Goal: Task Accomplishment & Management: Manage account settings

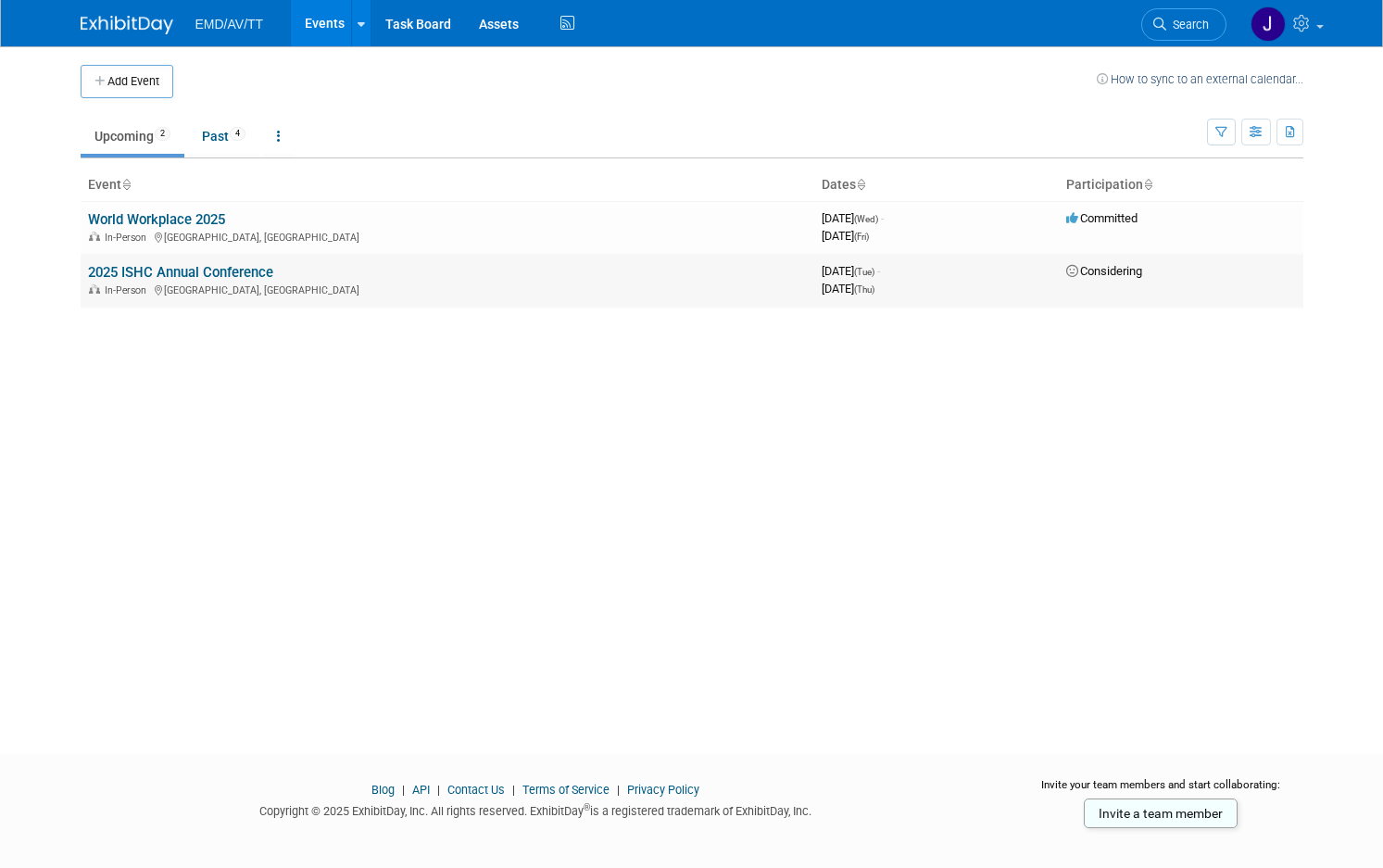
click at [188, 260] on td "2025 ISHC Annual Conference In-Person New Orleans, LA" at bounding box center [447, 280] width 734 height 53
click at [183, 272] on link "2025 ISHC Annual Conference" at bounding box center [181, 272] width 185 height 17
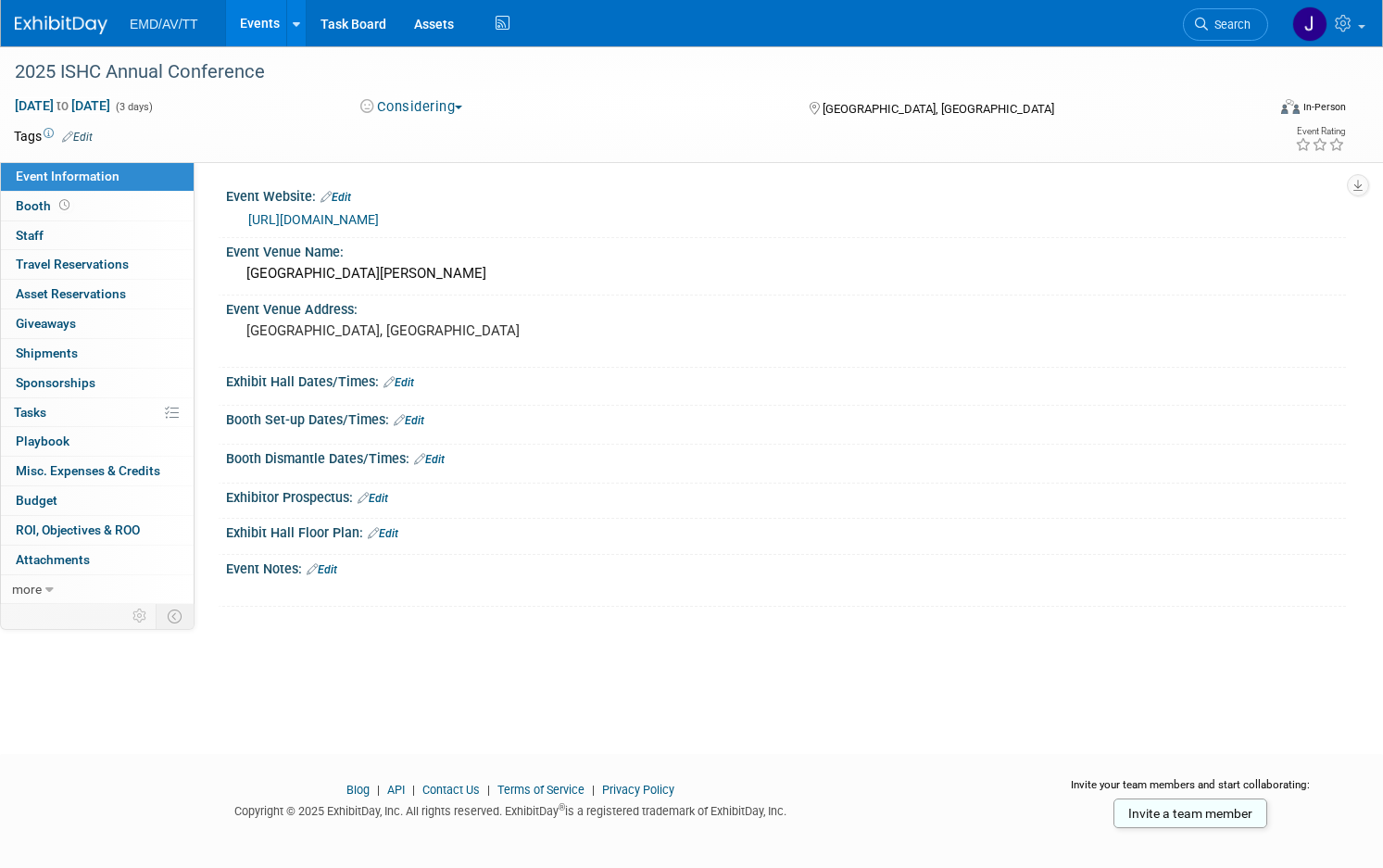
click at [379, 220] on link "https://ishc.com/annual-conference/" at bounding box center [314, 219] width 131 height 15
click at [338, 568] on link "Edit" at bounding box center [322, 570] width 30 height 13
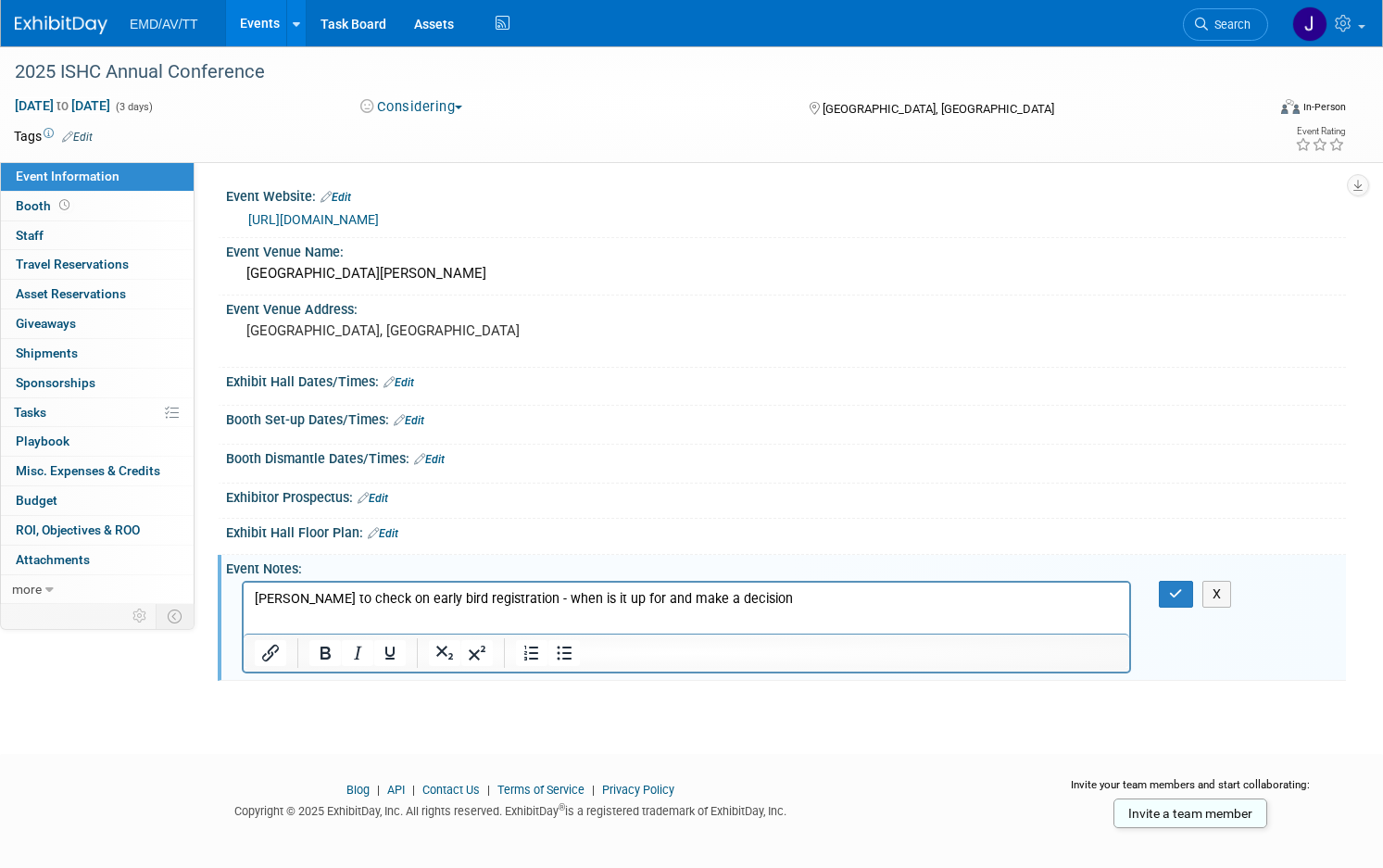
click at [355, 599] on p "jeff to check on early bird registration - when is it up for and make a decision" at bounding box center [687, 599] width 865 height 19
drag, startPoint x: 465, startPoint y: 604, endPoint x: 355, endPoint y: 602, distance: 110.0
click at [355, 602] on p "jeff to check on early bird registration - when is it up for and make a decision" at bounding box center [687, 599] width 865 height 19
click at [760, 608] on p "jeff to check on early bird registration - when is it up for and make a decision" at bounding box center [687, 599] width 865 height 19
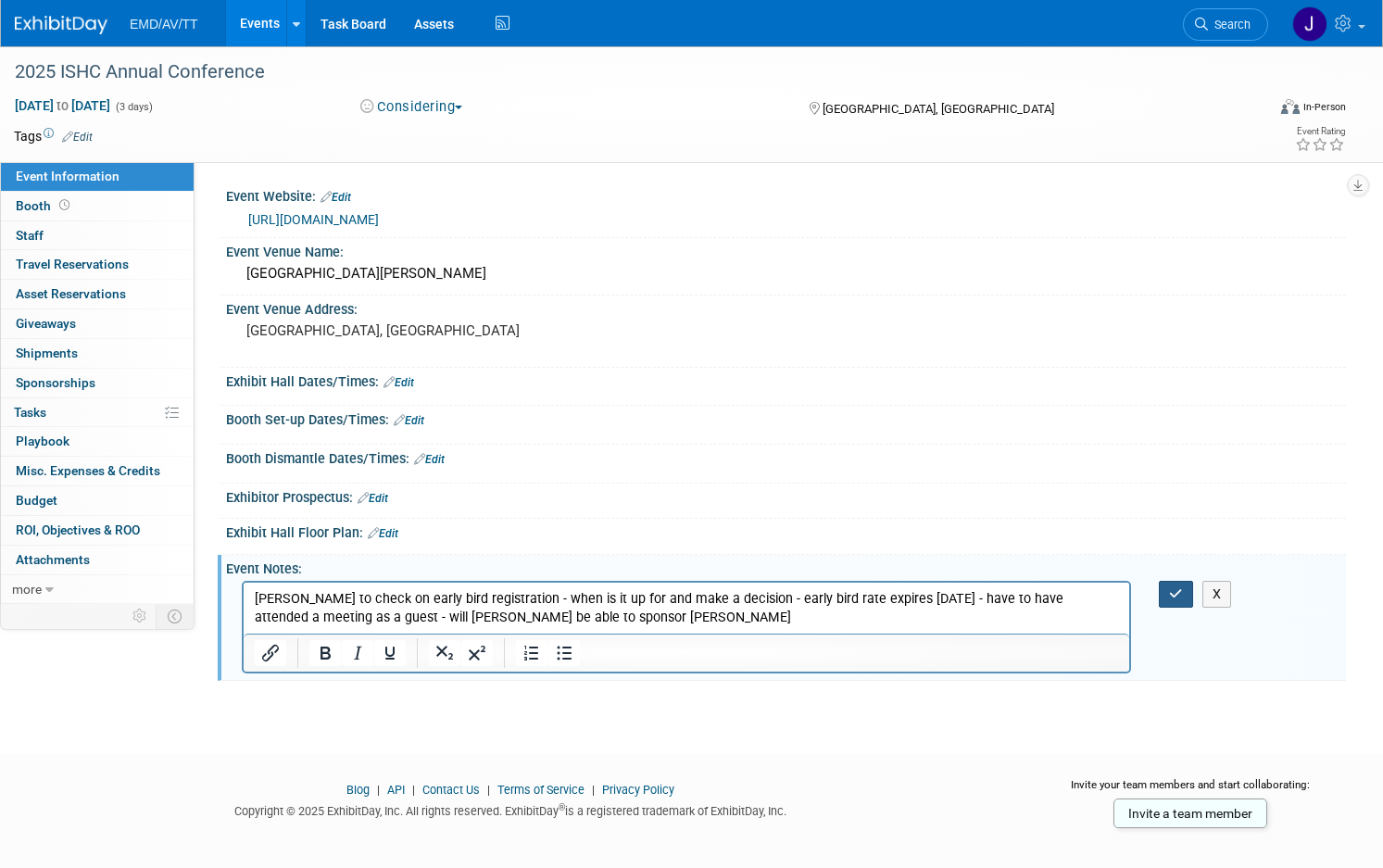
click at [1162, 603] on button "button" at bounding box center [1176, 594] width 34 height 26
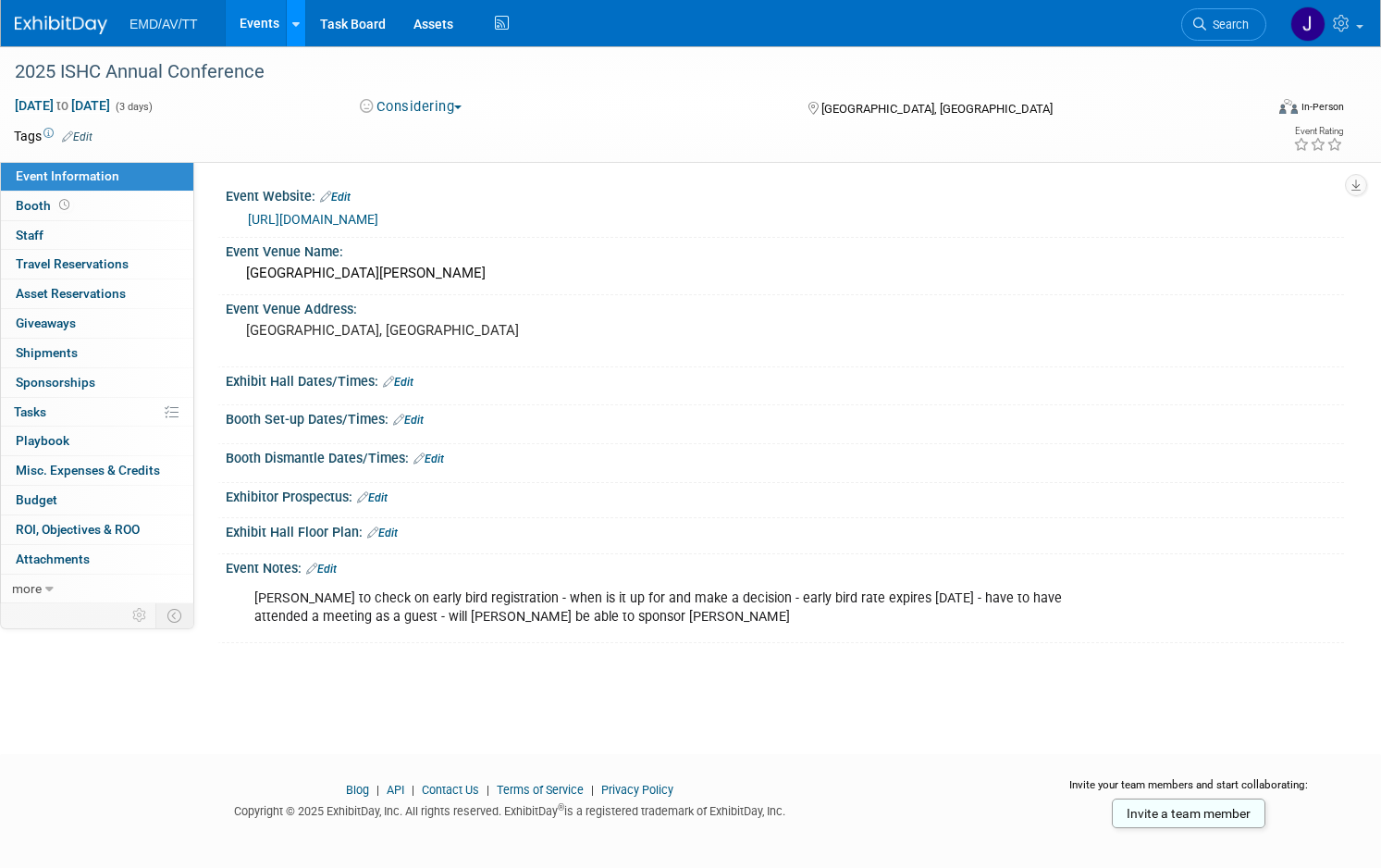
click at [299, 23] on icon at bounding box center [297, 25] width 8 height 12
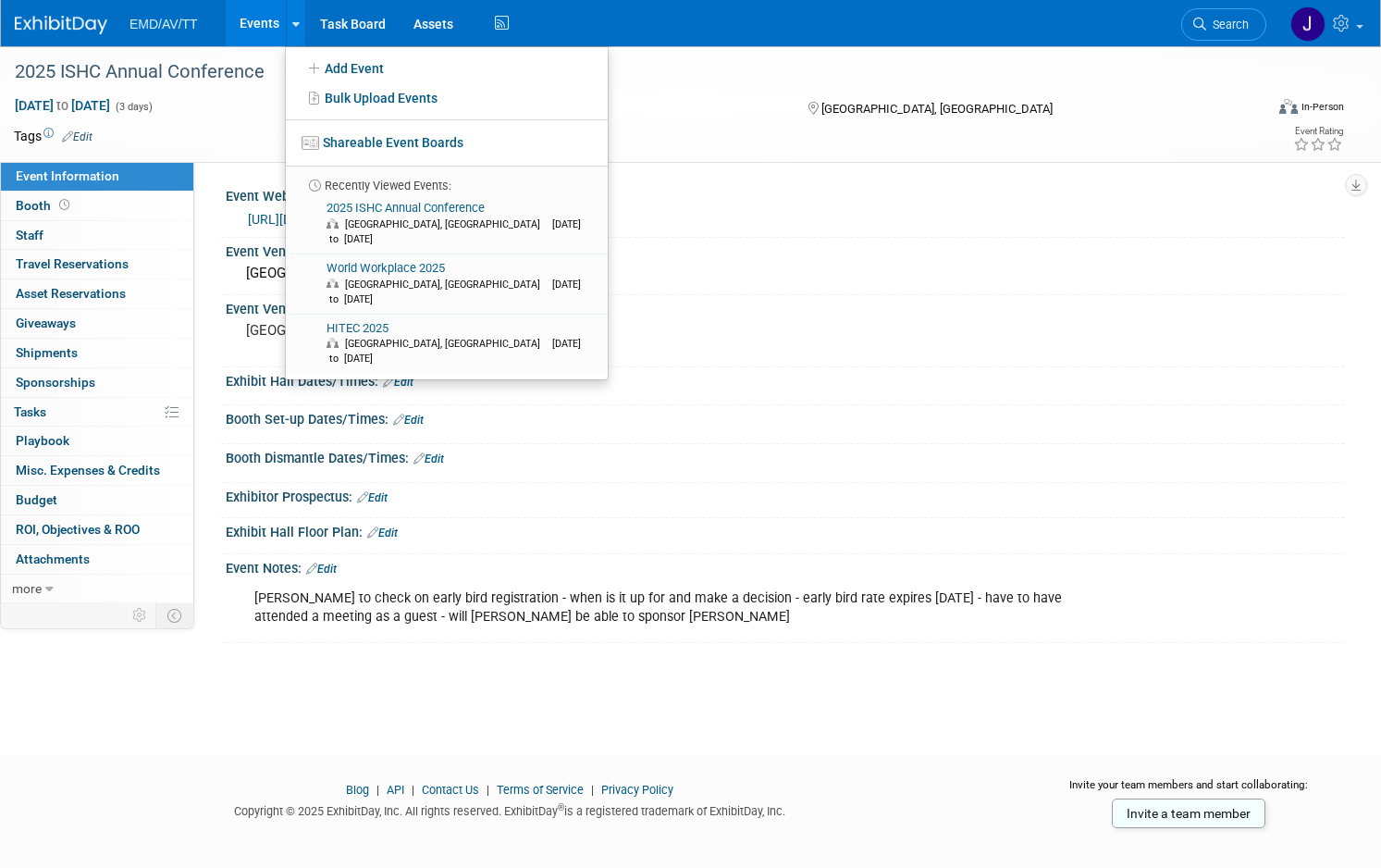
click at [294, 26] on link "Events" at bounding box center [260, 23] width 68 height 46
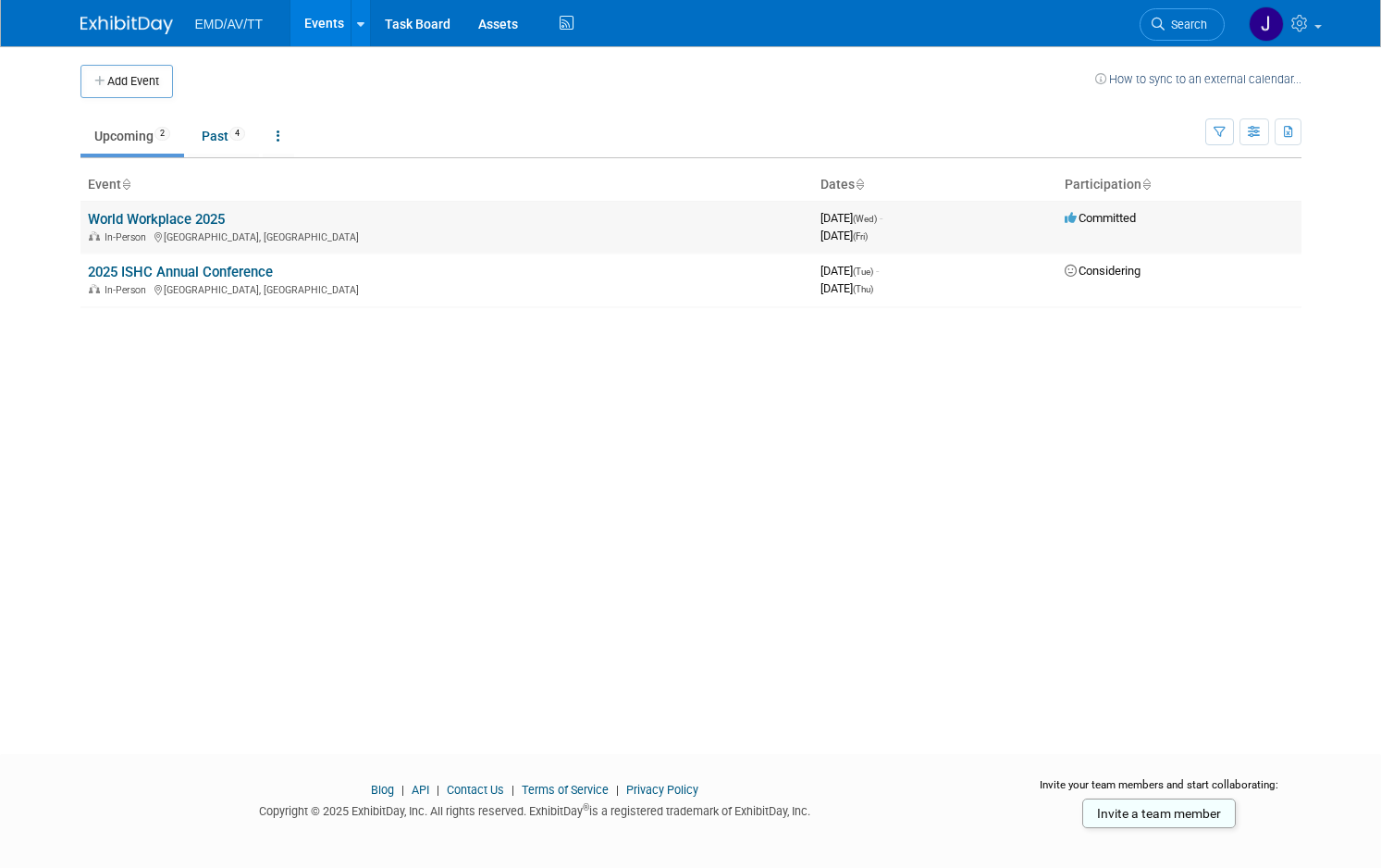
click at [142, 214] on link "World Workplace 2025" at bounding box center [156, 219] width 137 height 17
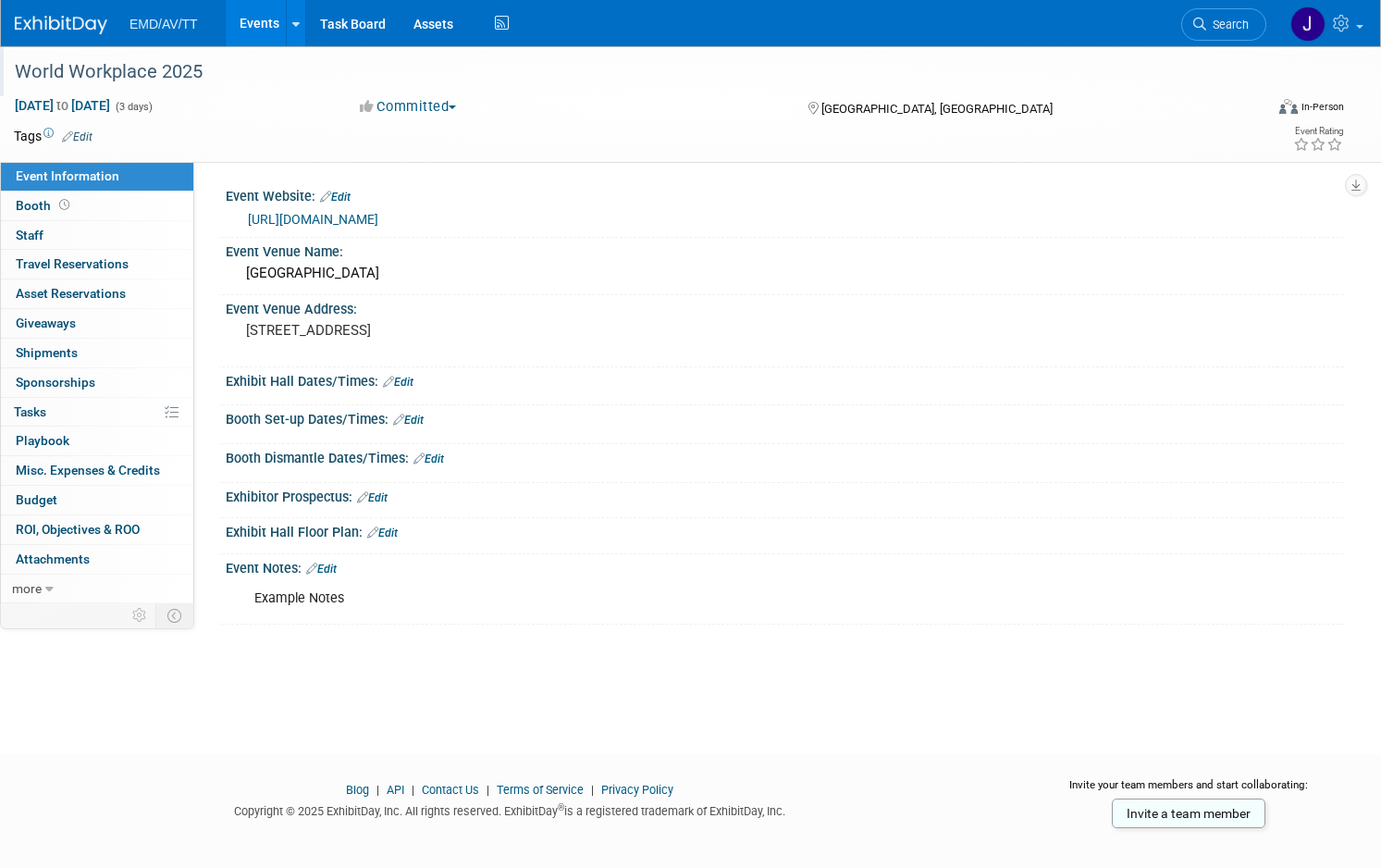
drag, startPoint x: 272, startPoint y: 75, endPoint x: 64, endPoint y: 79, distance: 208.0
click at [64, 79] on div "World Workplace 2025" at bounding box center [620, 72] width 1223 height 33
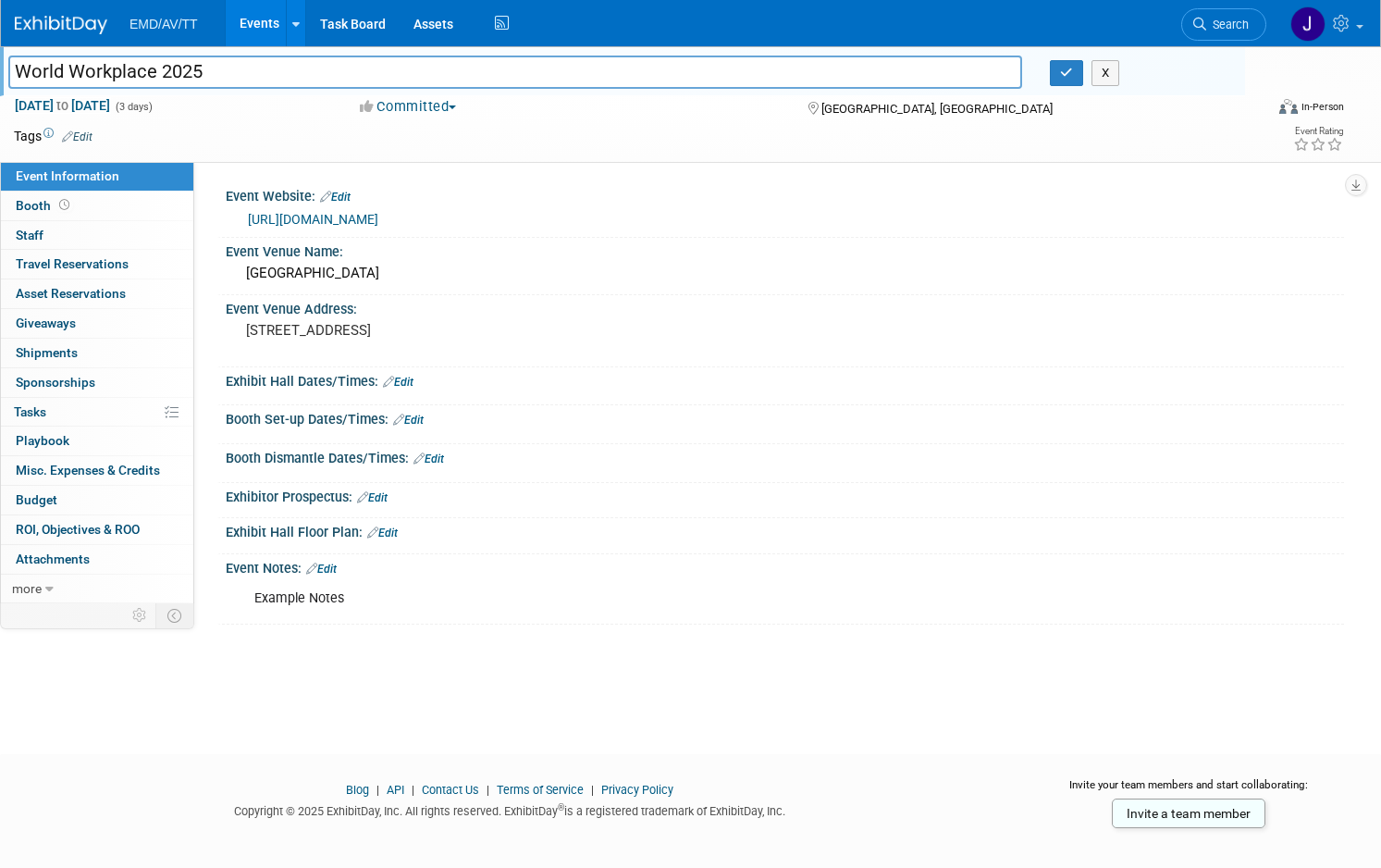
click at [91, 26] on img at bounding box center [61, 26] width 93 height 19
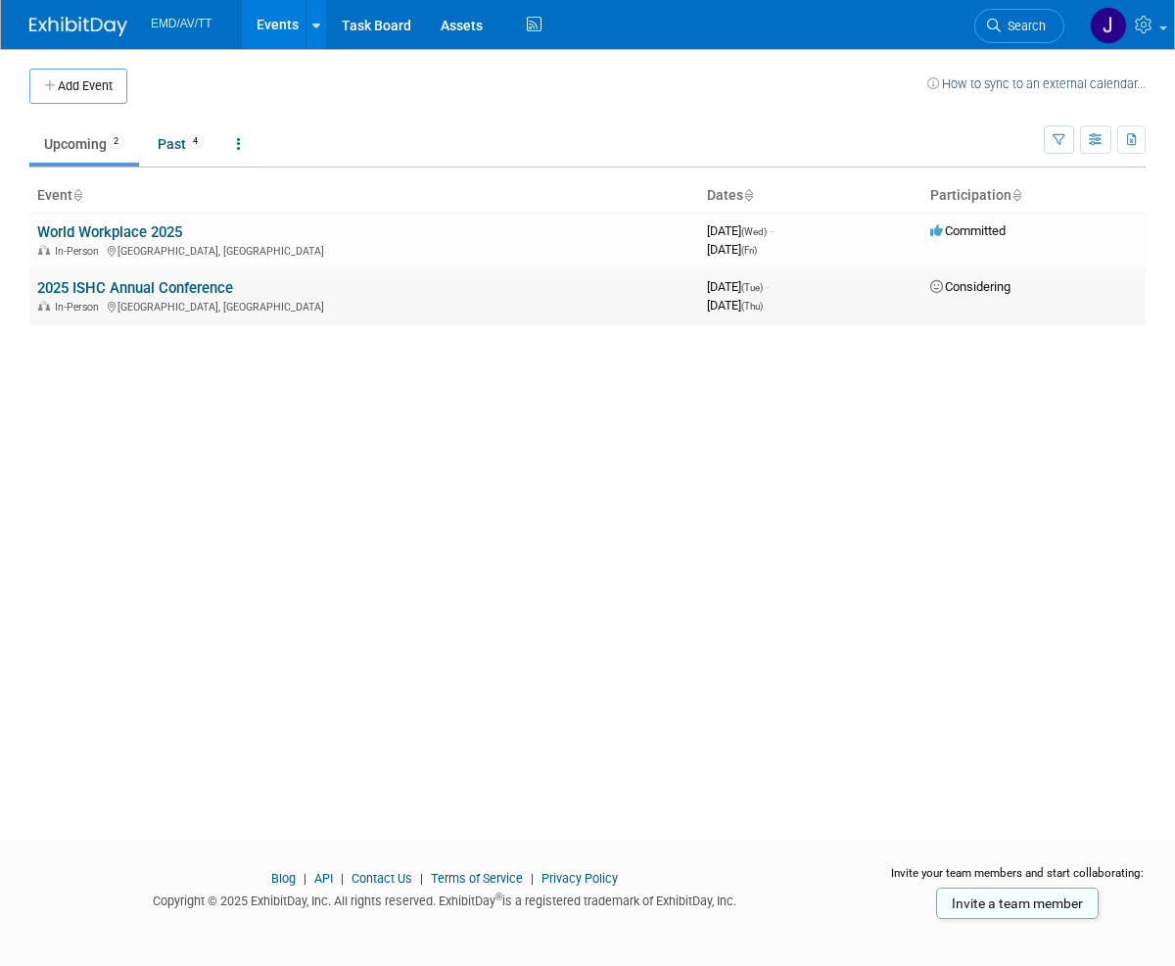
click at [103, 290] on link "2025 ISHC Annual Conference" at bounding box center [135, 288] width 196 height 18
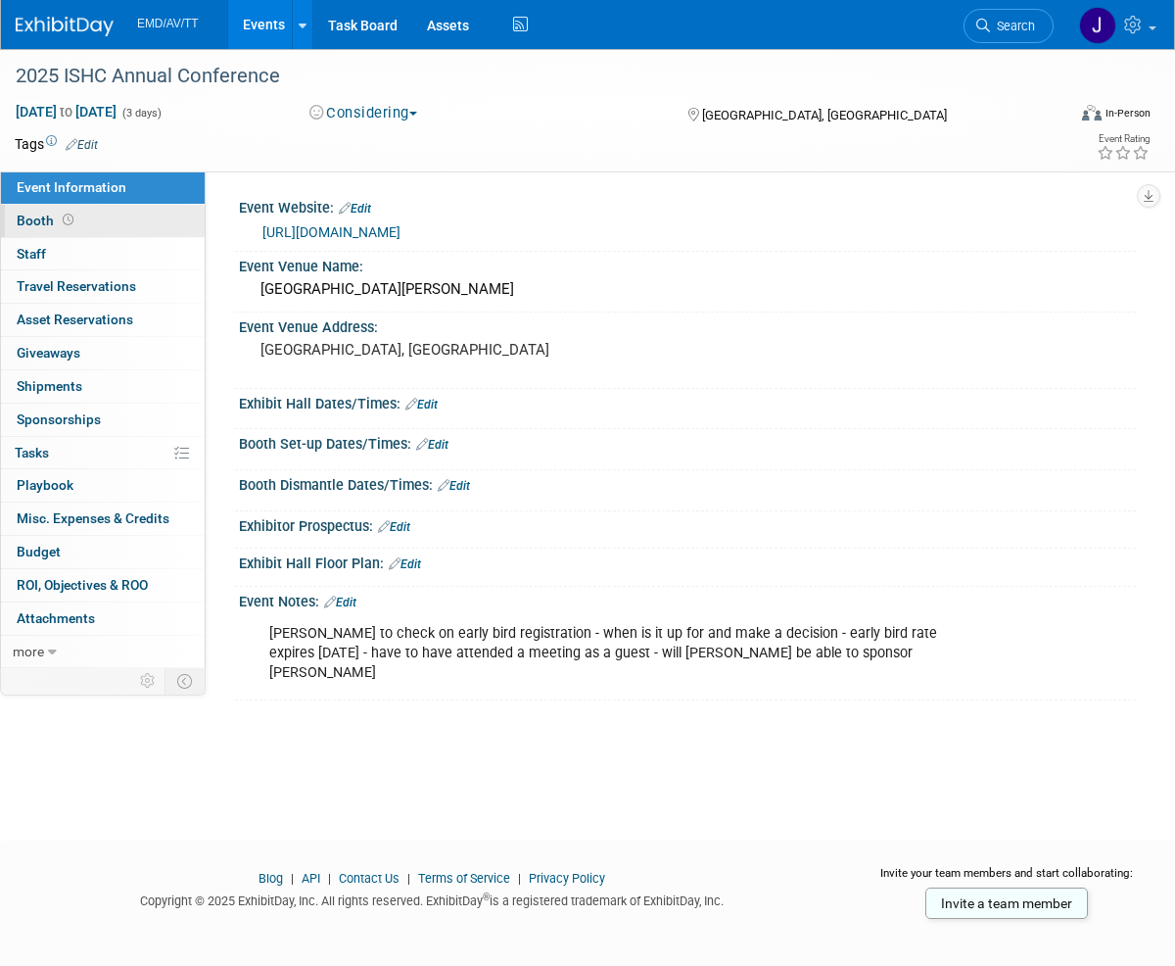
click at [107, 219] on link "Booth" at bounding box center [103, 221] width 204 height 32
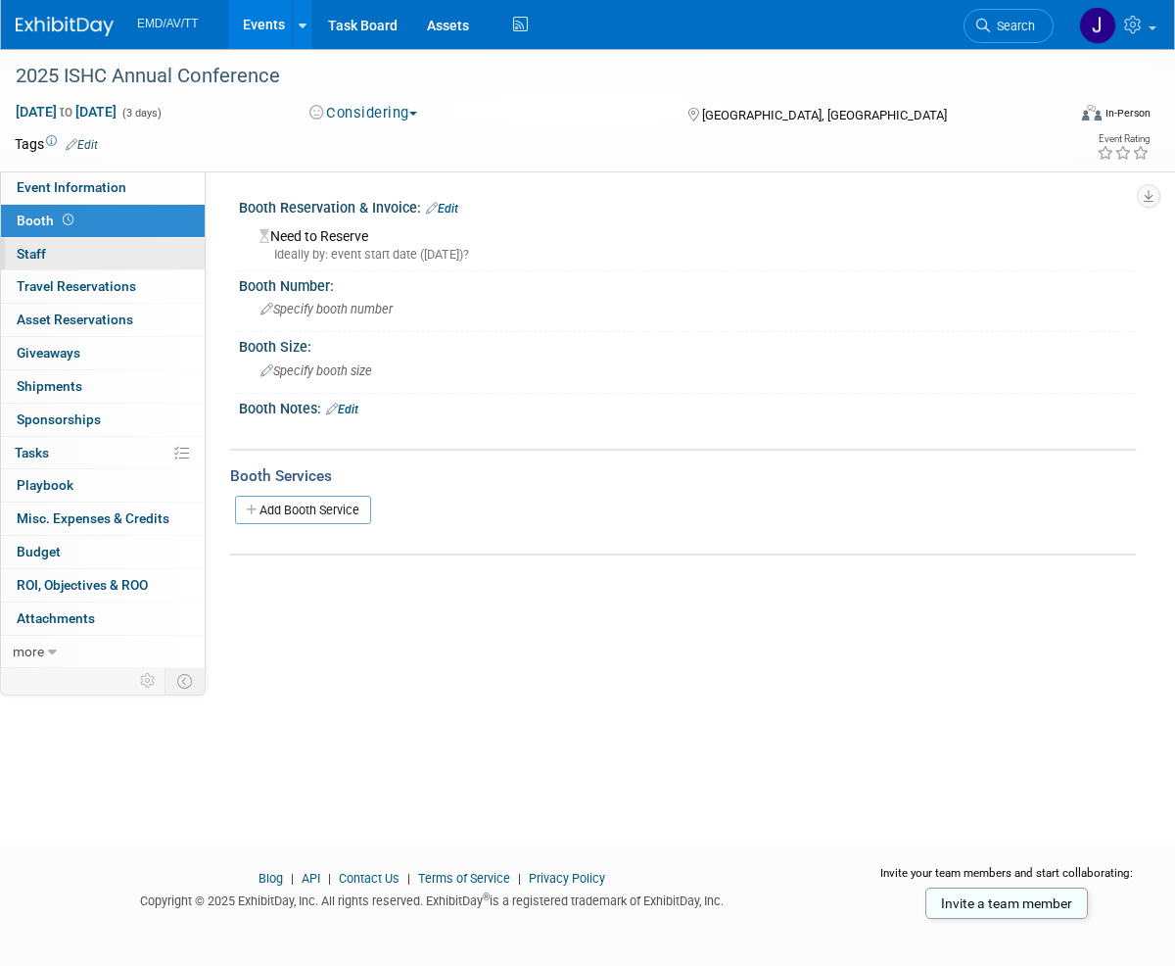
click at [100, 249] on link "0 Staff 0" at bounding box center [103, 254] width 204 height 32
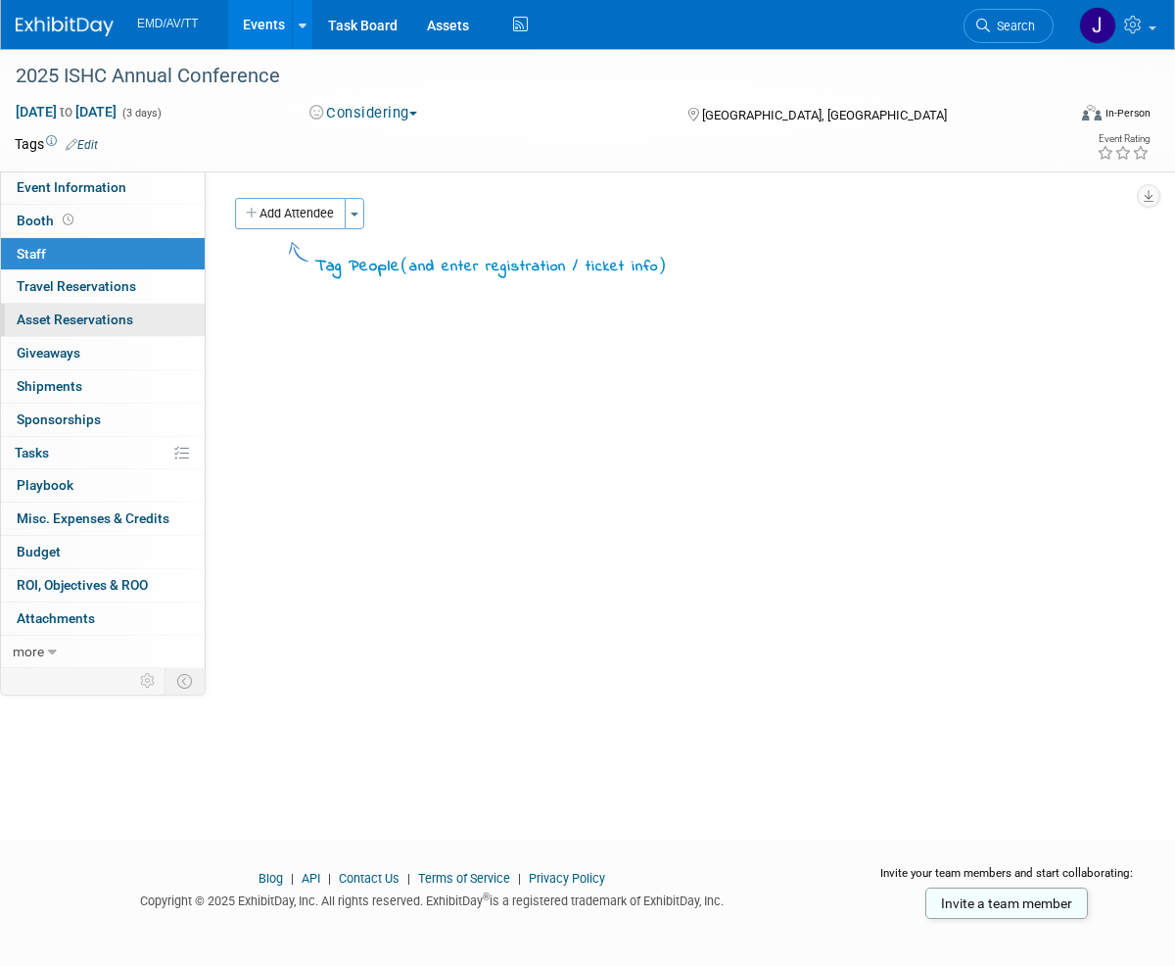
click at [82, 303] on div "Event Information Event Info Booth Booth 0 Staff 0 Staff 0 Travel Reservations …" at bounding box center [103, 419] width 206 height 497
click at [70, 360] on link "0 Giveaways 0" at bounding box center [103, 353] width 204 height 32
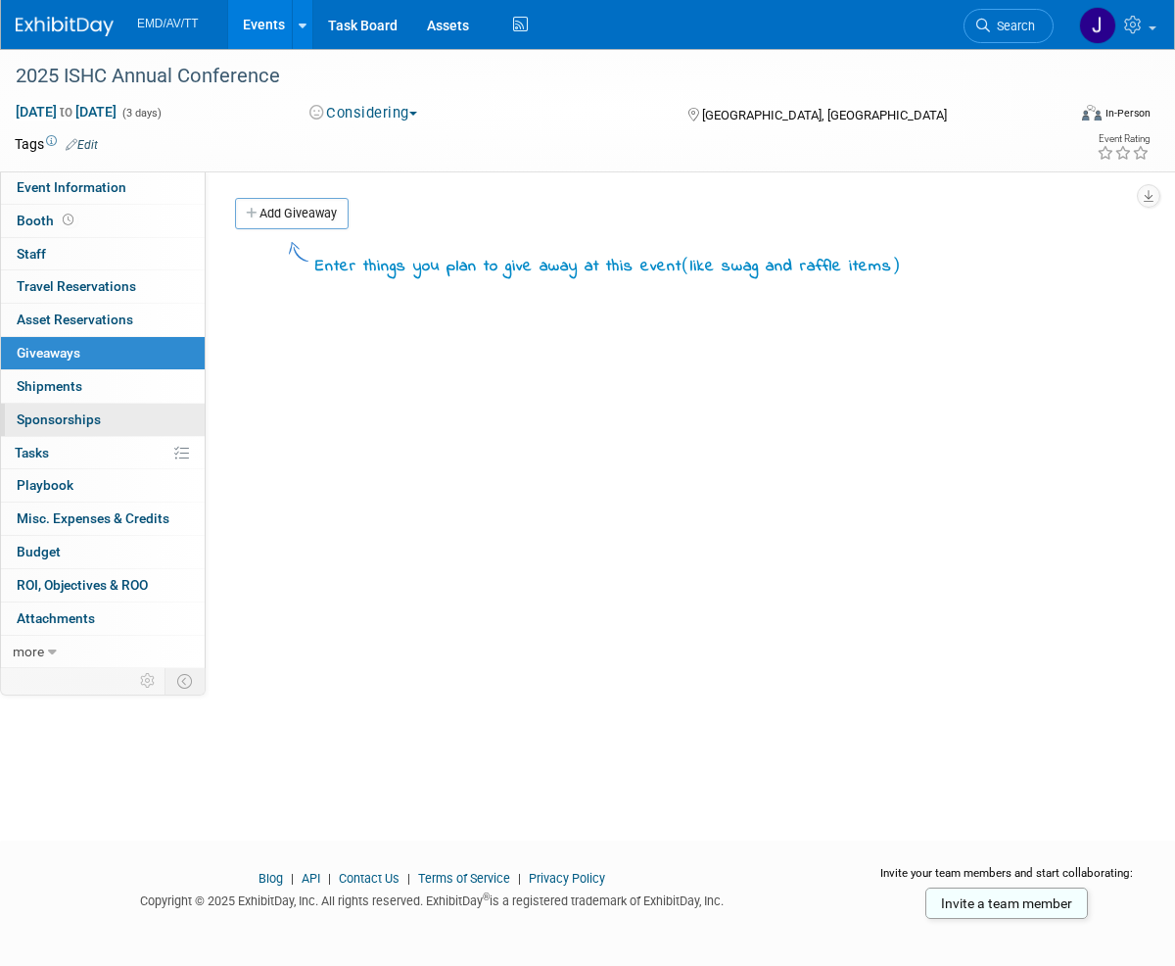
click at [80, 422] on span "Sponsorships 0" at bounding box center [59, 419] width 84 height 16
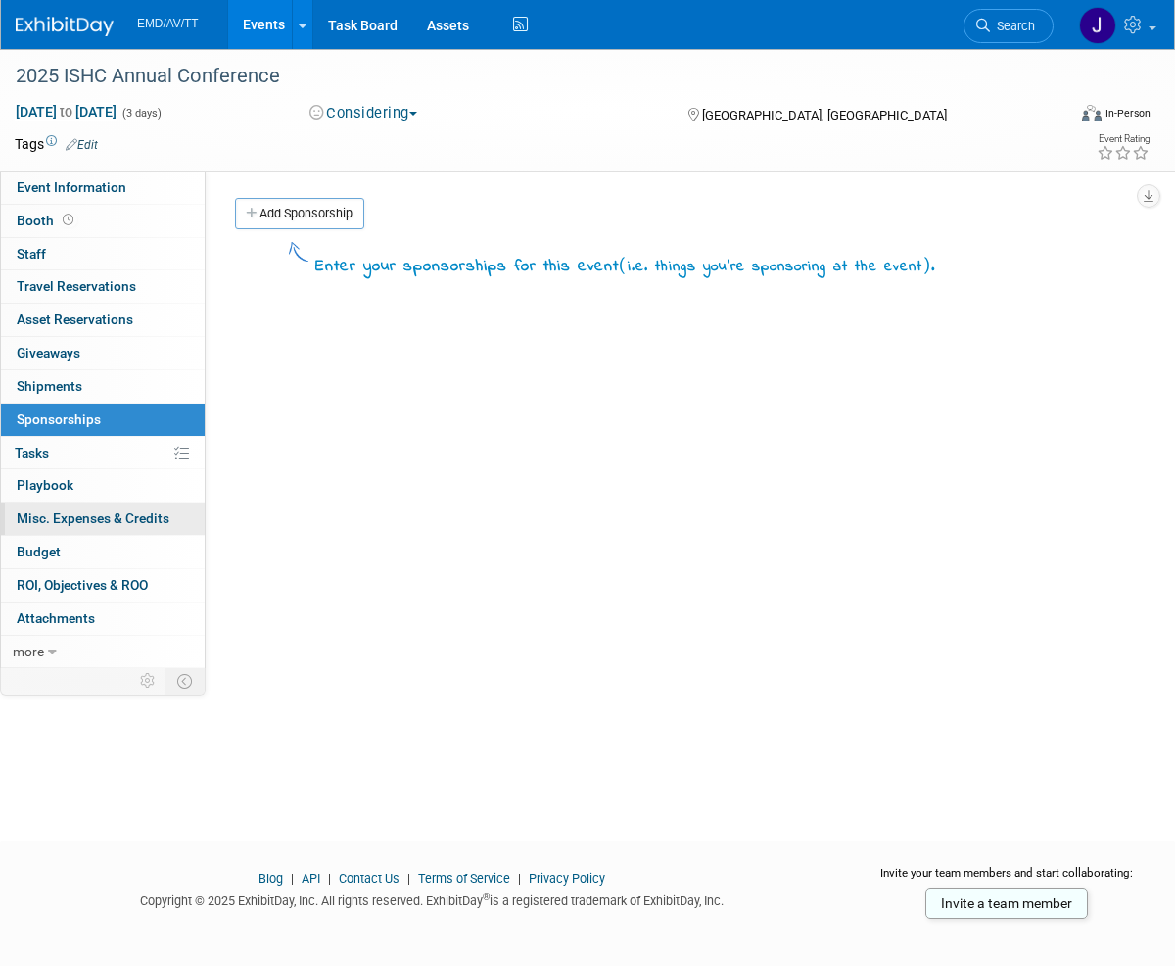
click at [71, 521] on span "Misc. Expenses & Credits 0" at bounding box center [93, 518] width 153 height 16
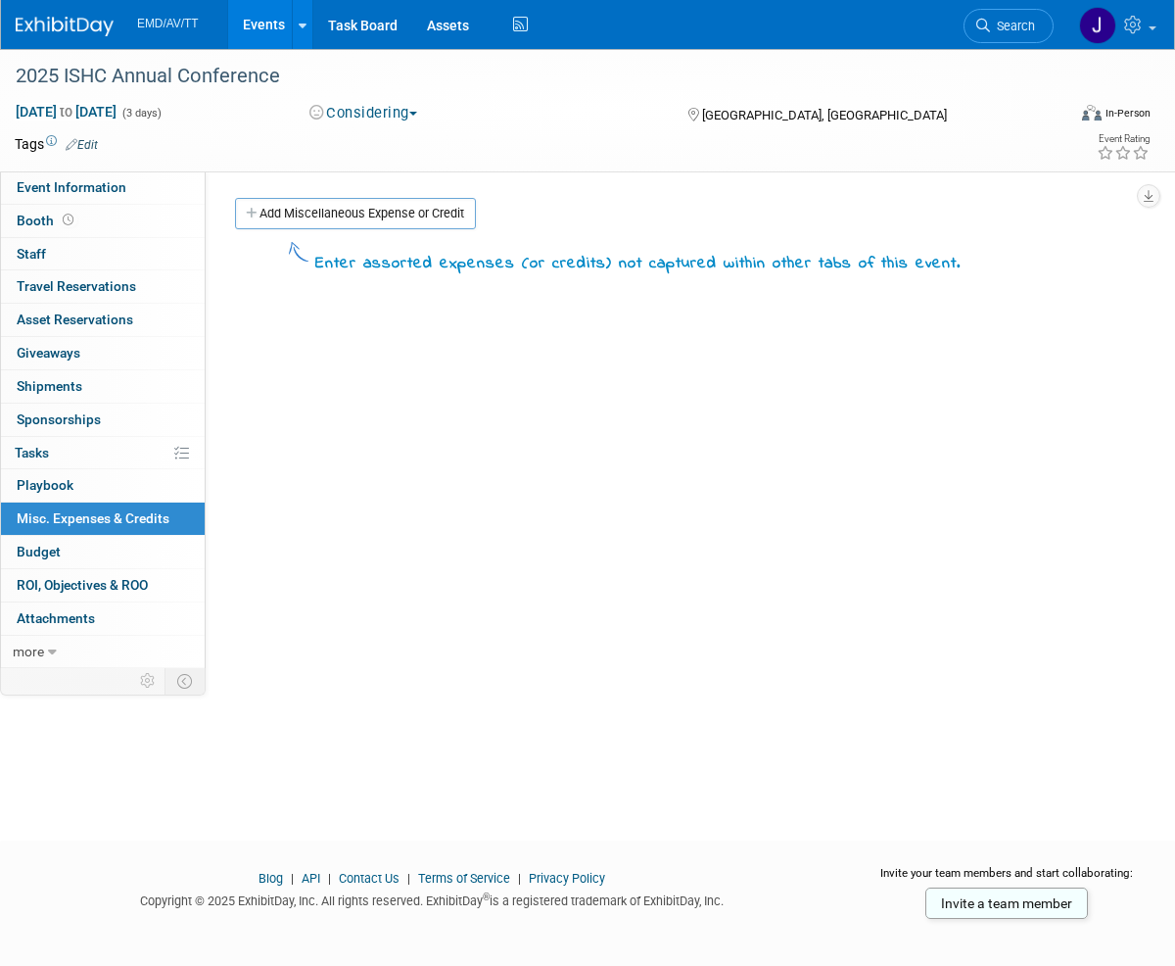
click at [59, 22] on img at bounding box center [65, 27] width 98 height 20
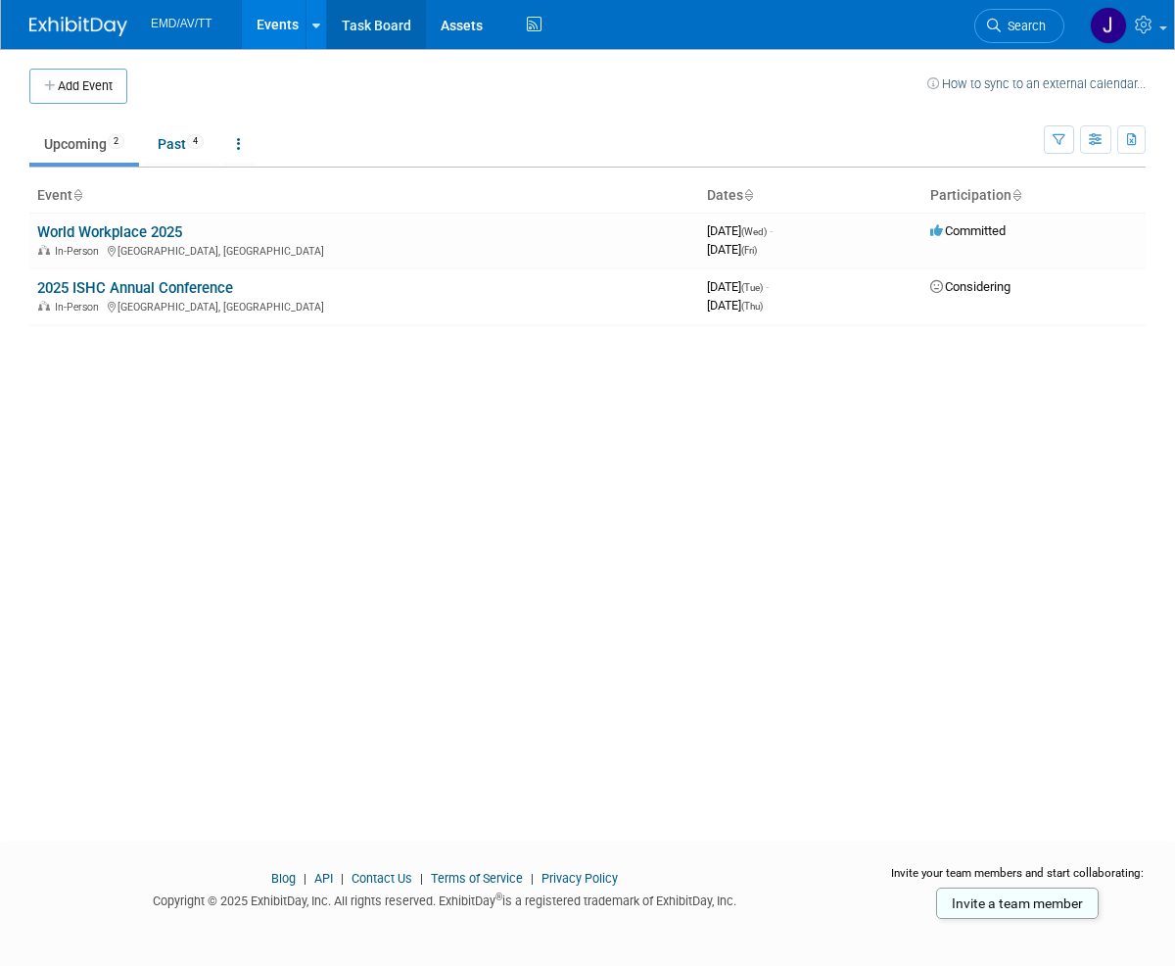
click at [362, 17] on link "Task Board" at bounding box center [376, 24] width 99 height 49
click at [173, 142] on link "Past 4" at bounding box center [180, 143] width 75 height 37
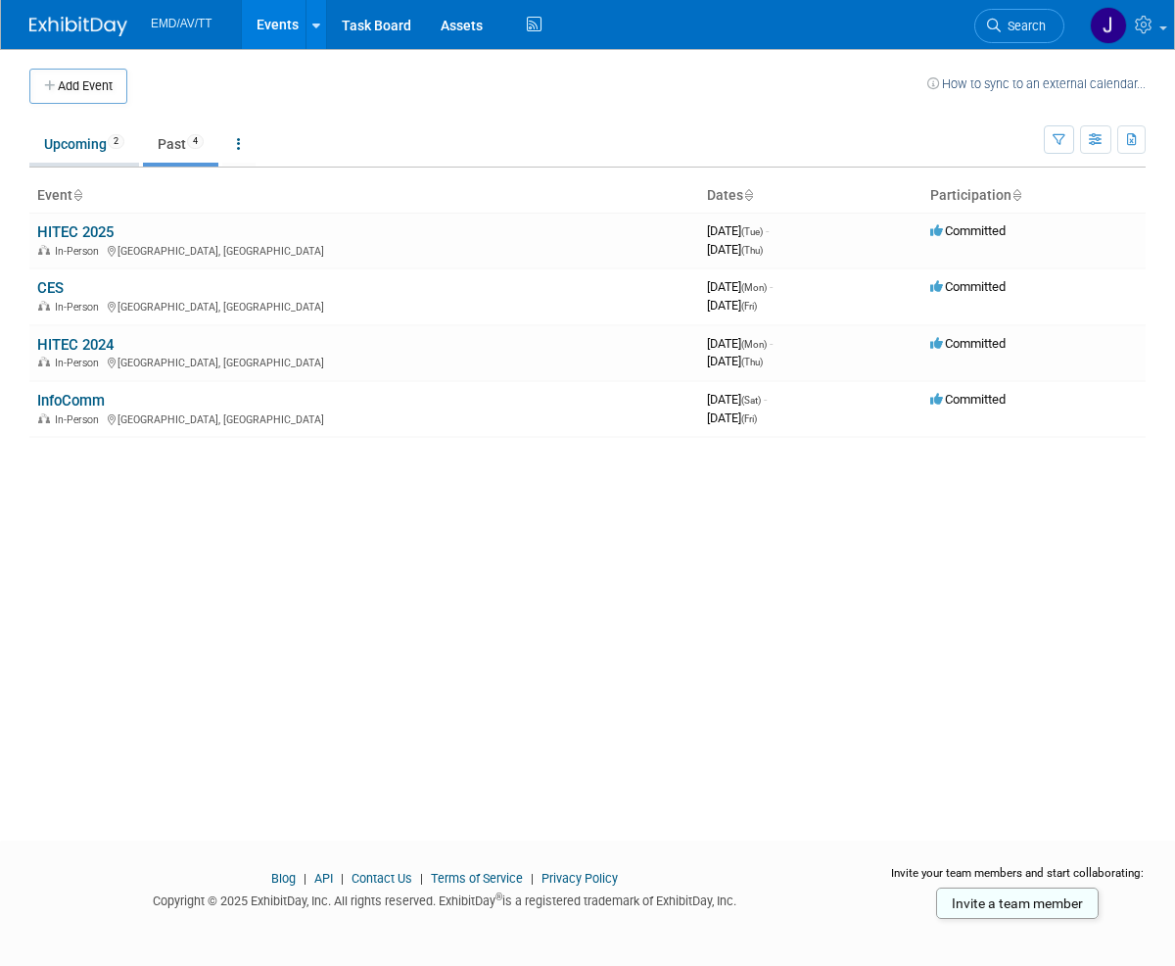
click at [88, 153] on link "Upcoming 2" at bounding box center [84, 143] width 110 height 37
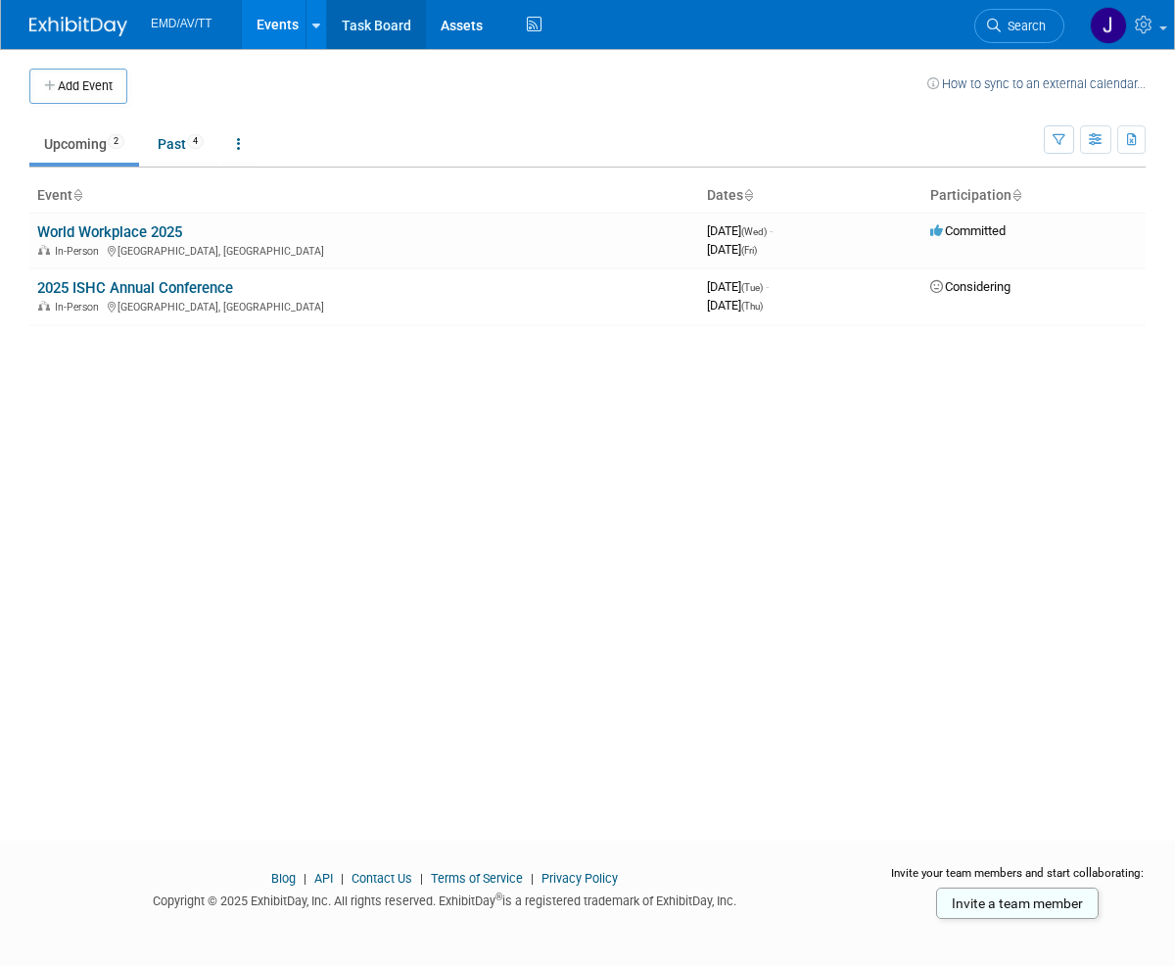
click at [362, 41] on link "Task Board" at bounding box center [376, 24] width 99 height 49
